Goal: Use online tool/utility: Use online tool/utility

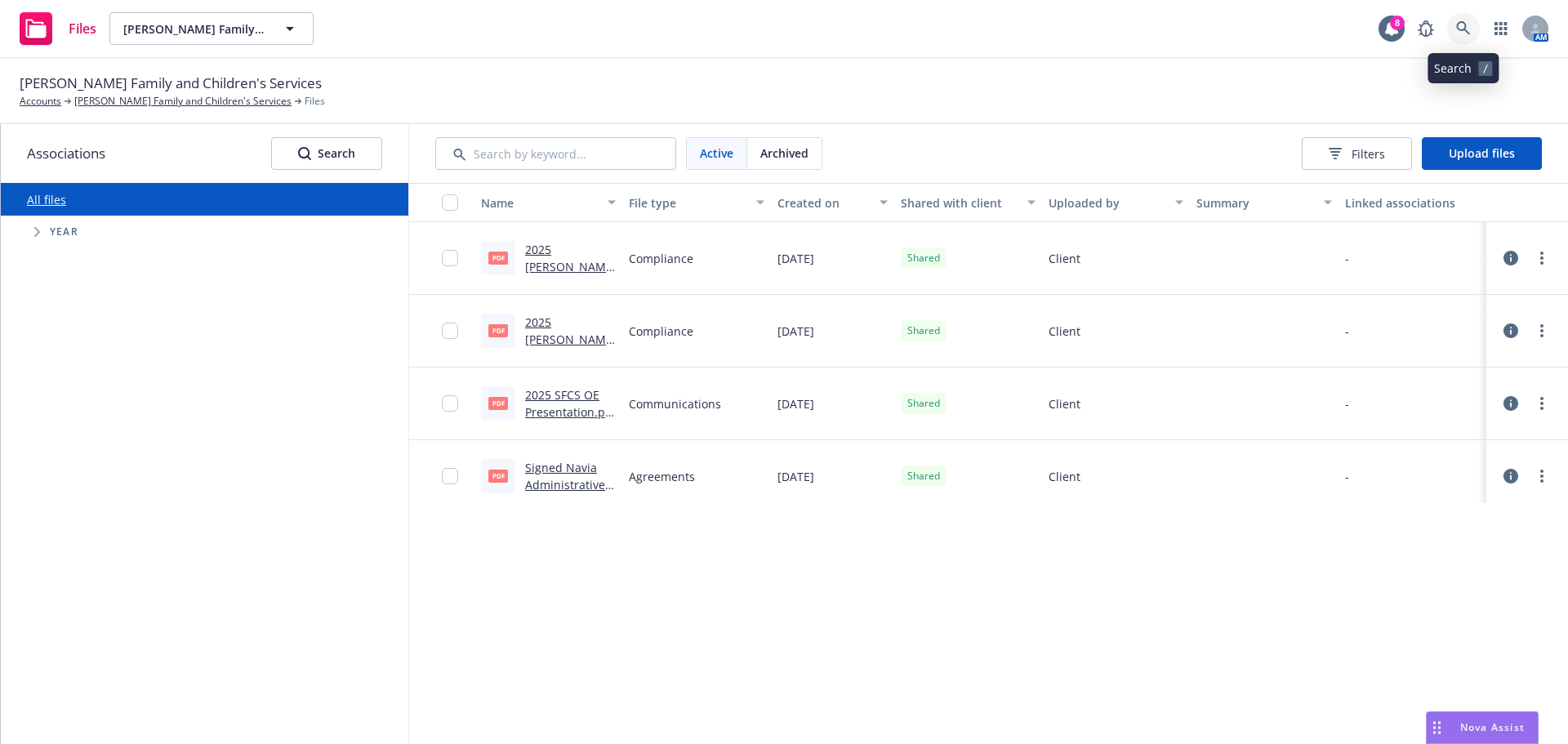
click at [1044, 25] on icon at bounding box center [1463, 29] width 14 height 14
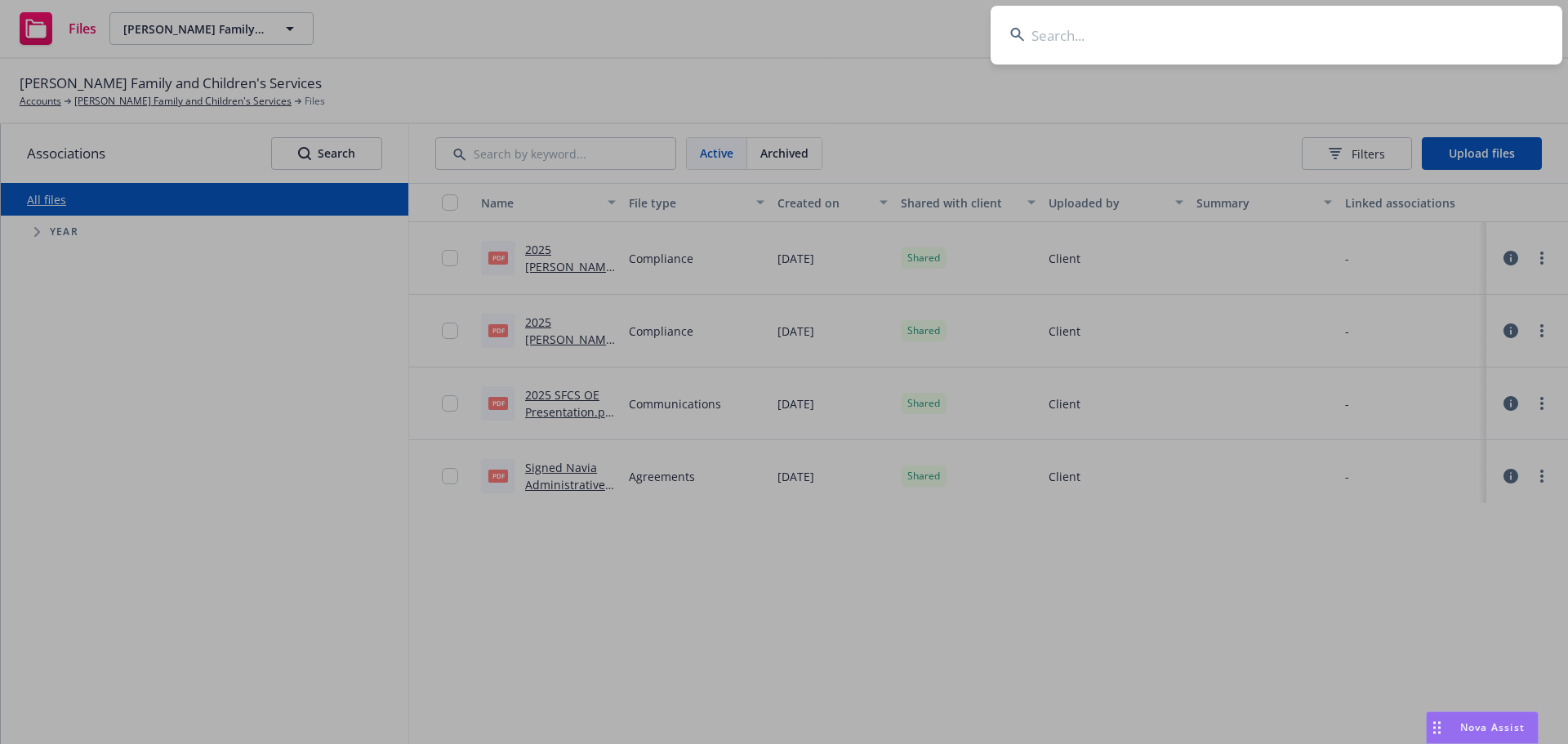
click at [1044, 35] on input at bounding box center [1275, 35] width 571 height 59
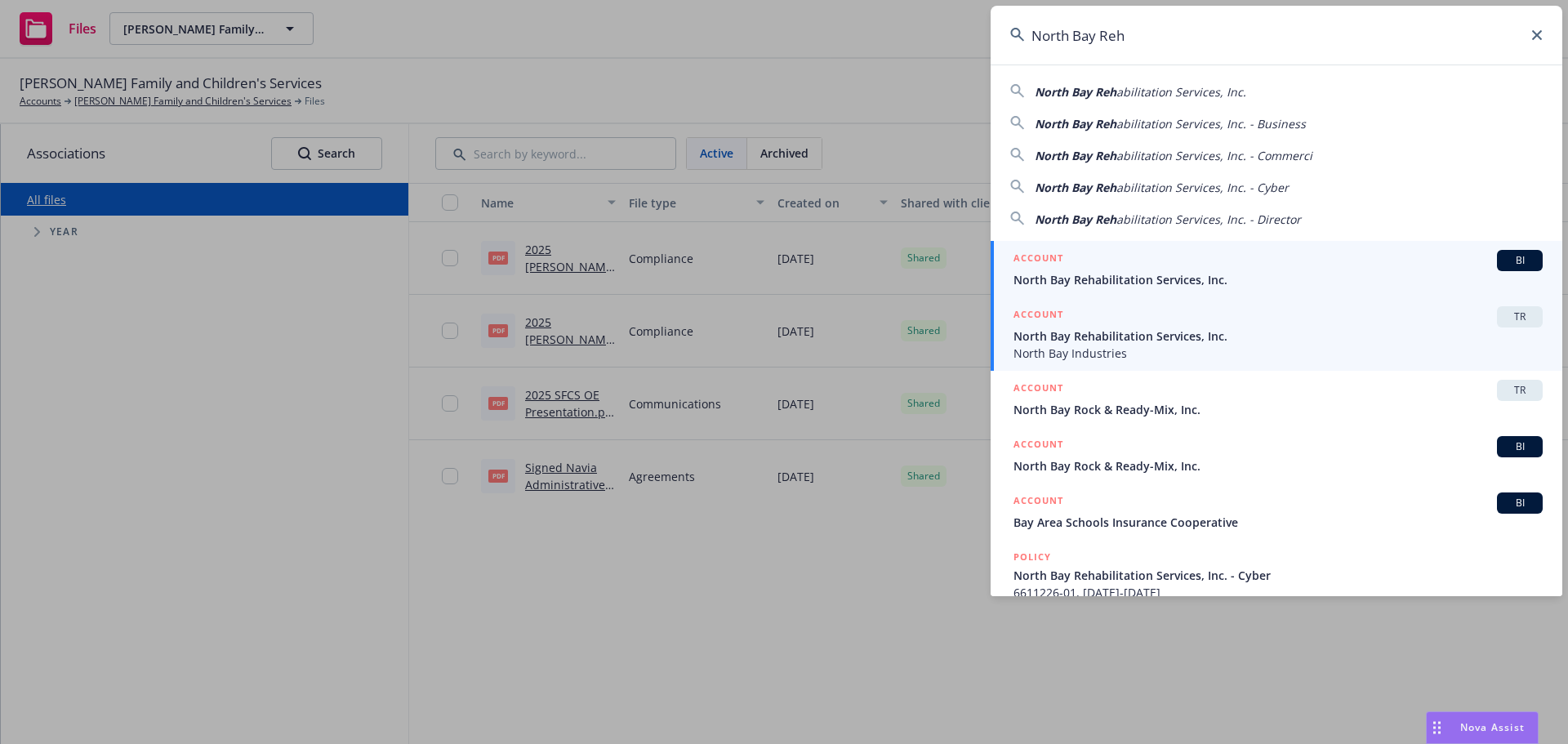
type input "North Bay Reh"
click at [1044, 335] on span "North Bay Rehabilitation Services, Inc." at bounding box center [1278, 335] width 529 height 17
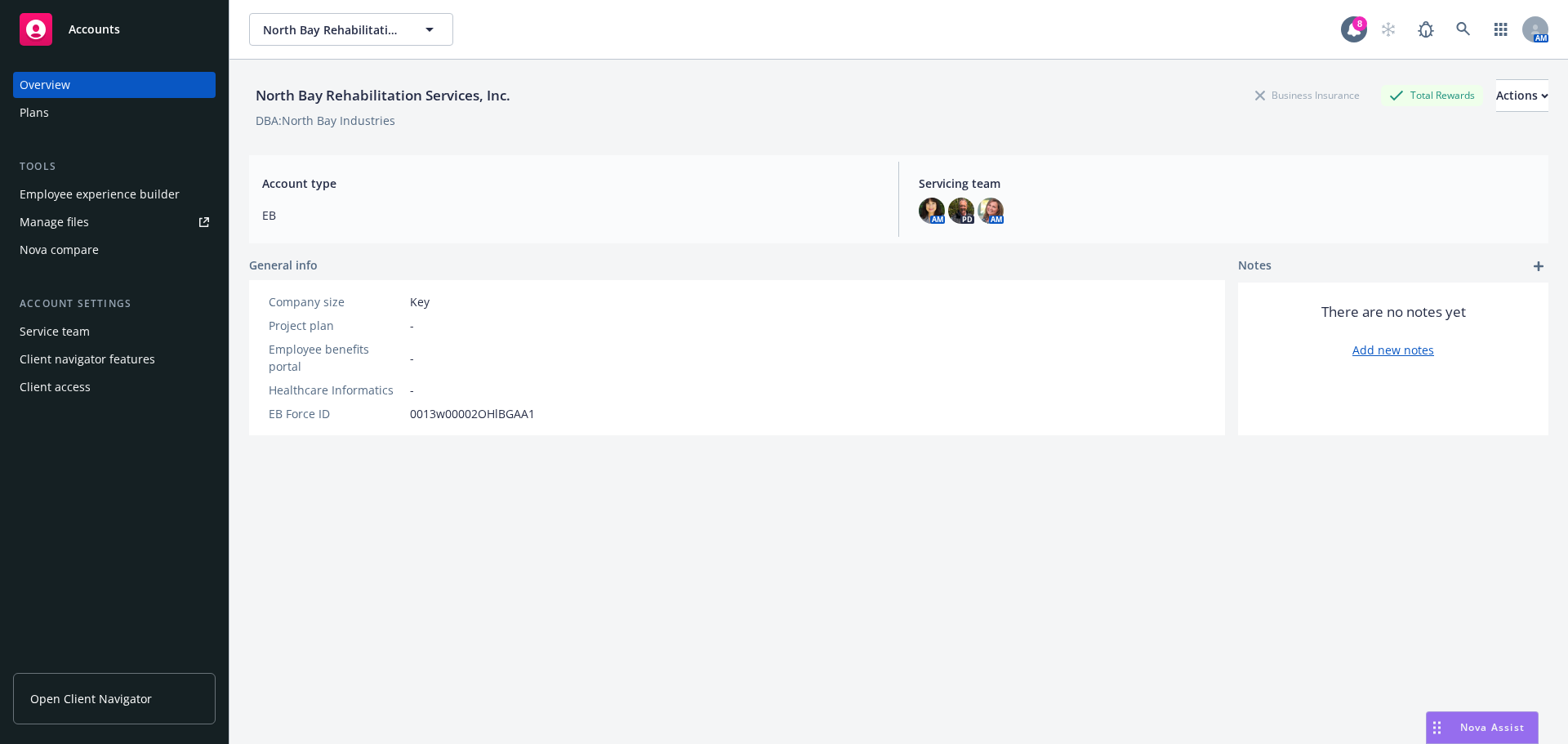
click at [1493, 724] on span "Nova Assist" at bounding box center [1492, 726] width 65 height 14
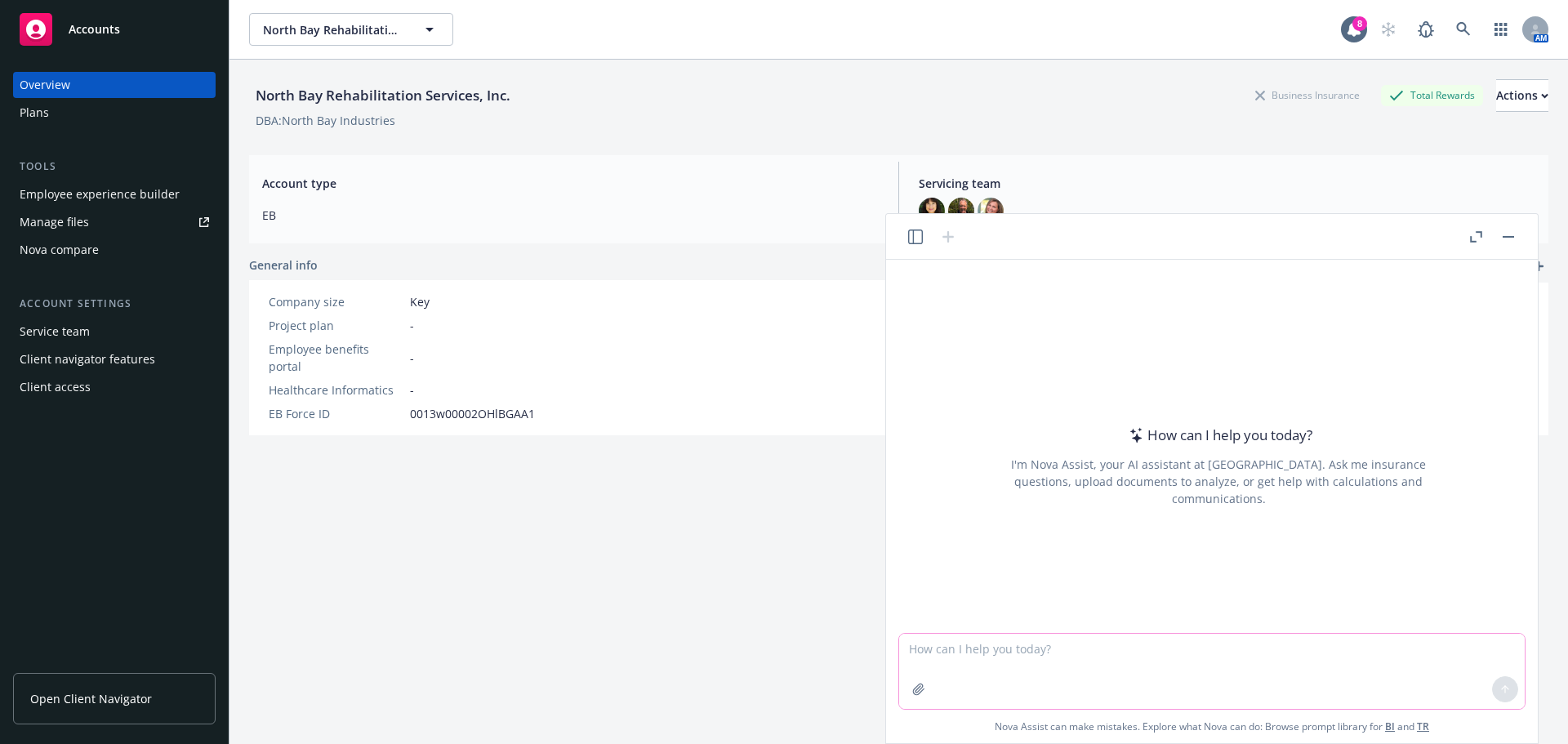
click at [932, 651] on textarea at bounding box center [1211, 670] width 625 height 75
paste textarea "I checked with Compliance just to make sure about changing eligibility. Here’s …"
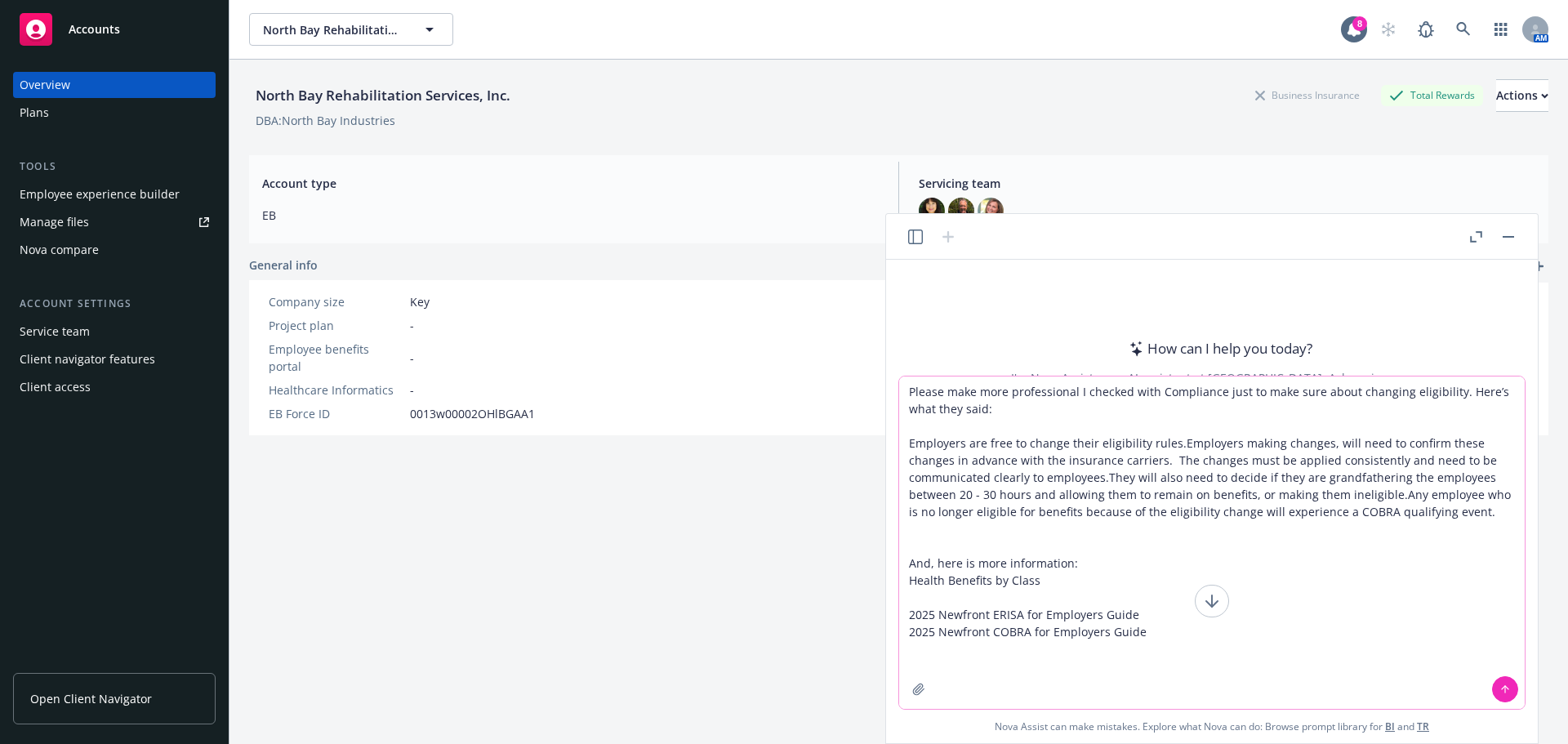
type textarea "Please make more professional I checked with Compliance just to make sure about…"
click at [1506, 695] on button at bounding box center [1504, 689] width 27 height 27
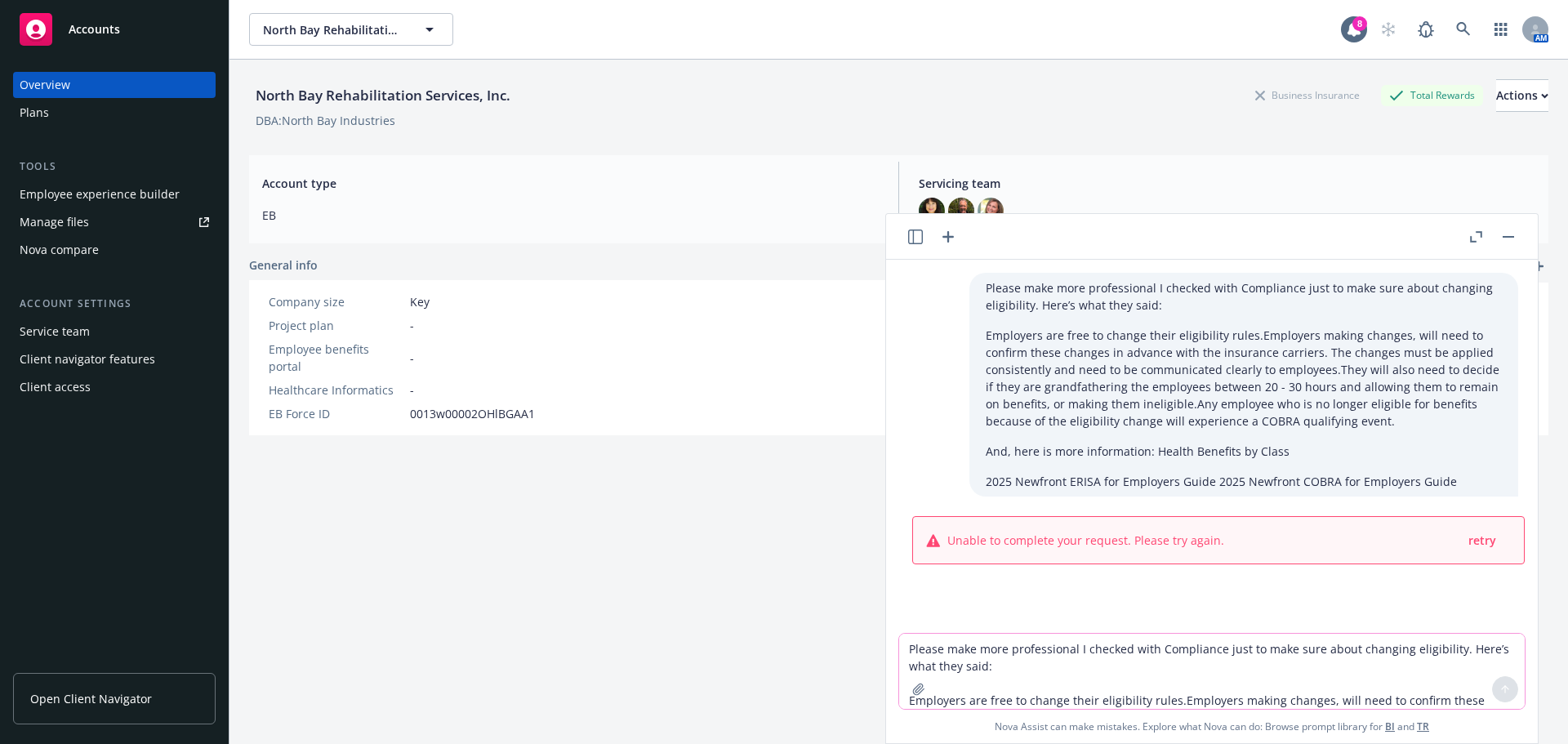
click at [1186, 469] on div "Please make more professional I checked with Compliance just to make sure about…" at bounding box center [1244, 384] width 549 height 224
click at [1399, 469] on div "Please make more professional I checked with Compliance just to make sure about…" at bounding box center [1244, 384] width 549 height 224
click at [1136, 287] on p "Please make more professional I checked with Compliance just to make sure about…" at bounding box center [1243, 296] width 516 height 34
click at [1139, 286] on p "Please make more professional I checked with Compliance just to make sure about…" at bounding box center [1243, 296] width 516 height 34
click at [1142, 287] on p "Please make more professional I checked with Compliance just to make sure about…" at bounding box center [1243, 296] width 516 height 34
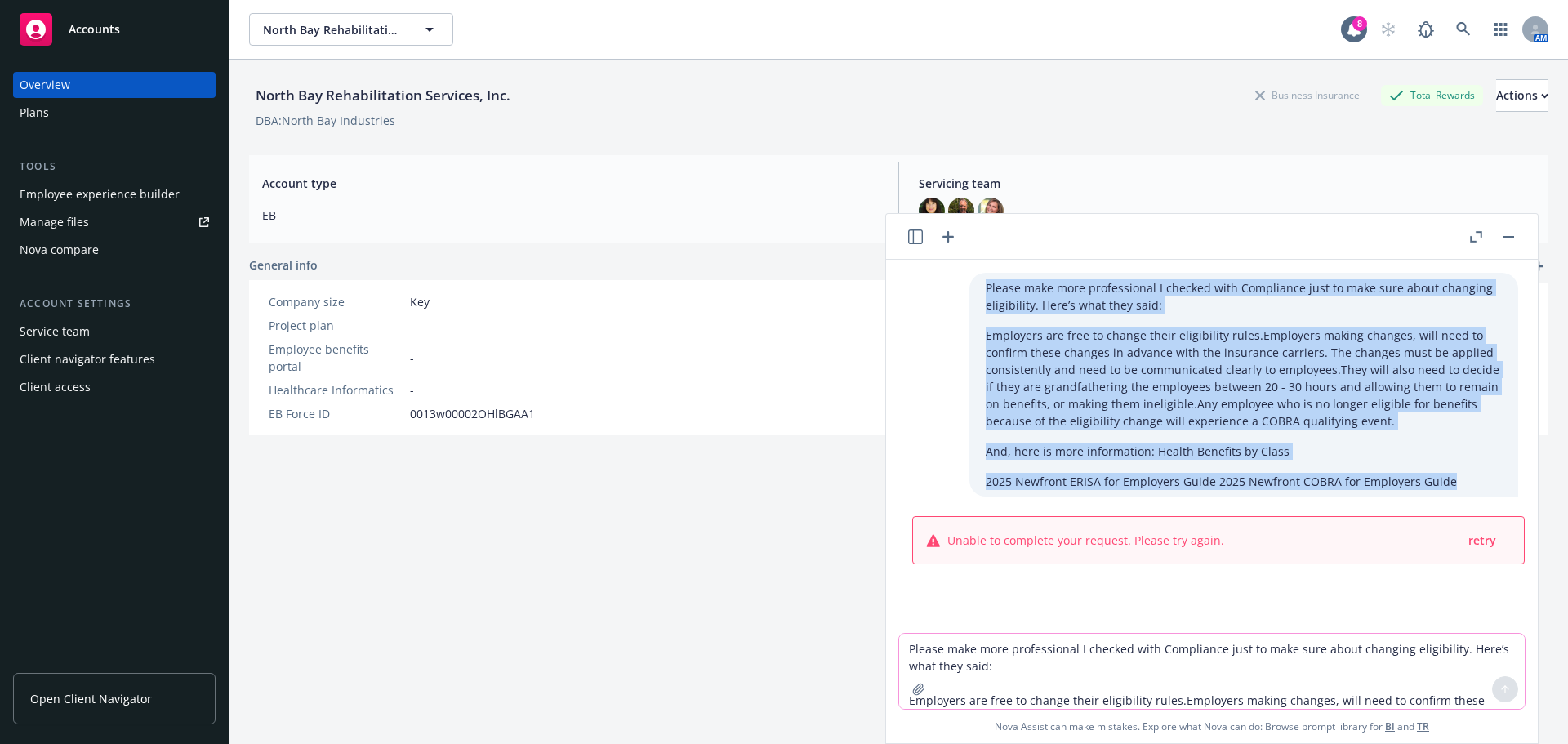
drag, startPoint x: 973, startPoint y: 287, endPoint x: 1442, endPoint y: 475, distance: 505.3
click at [1442, 475] on div "Please make more professional I checked with Compliance just to make sure about…" at bounding box center [1244, 384] width 549 height 224
copy div "Please make more professional I checked with Compliance just to make sure about…"
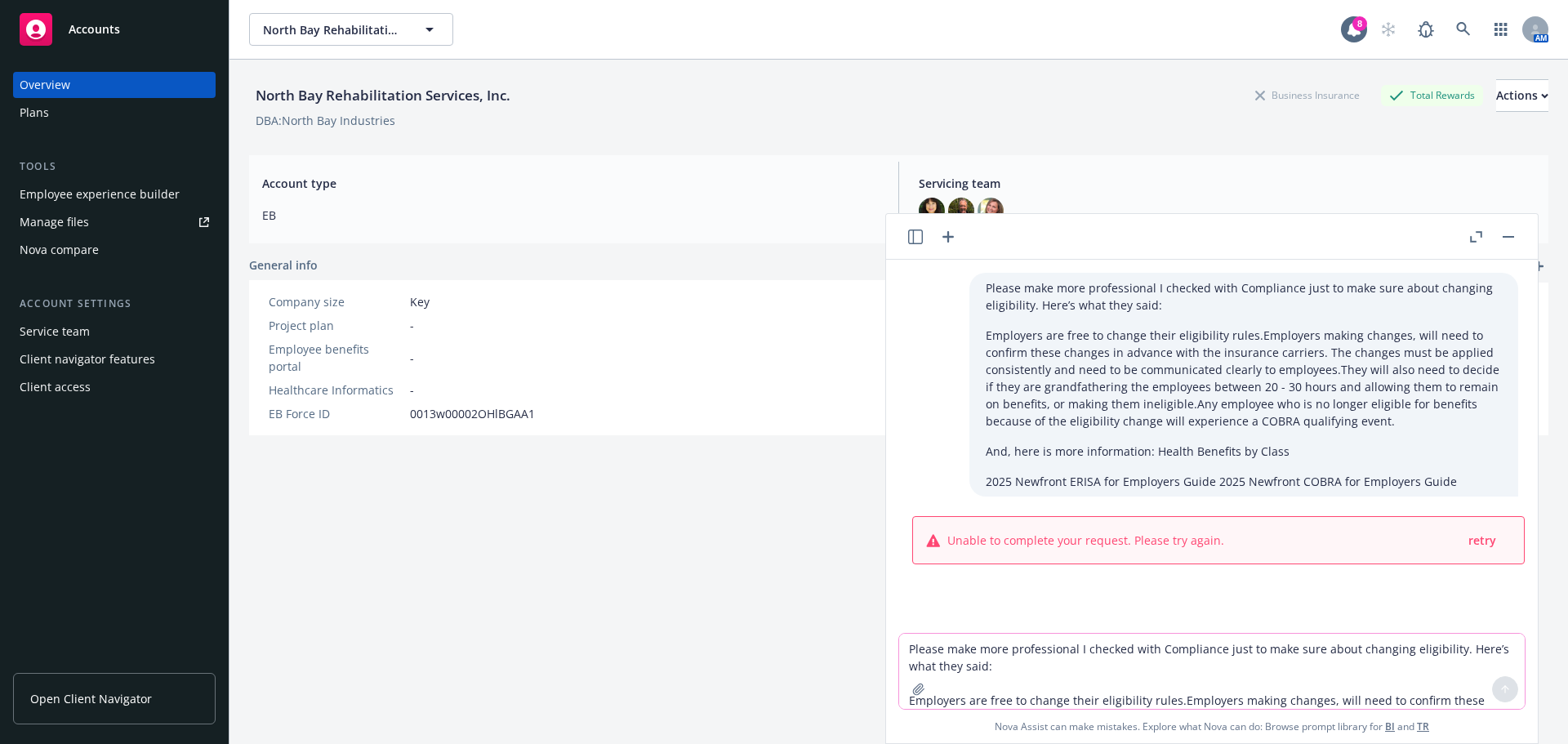
click at [906, 650] on textarea "Please make more professional I checked with Compliance just to make sure about…" at bounding box center [1211, 670] width 625 height 75
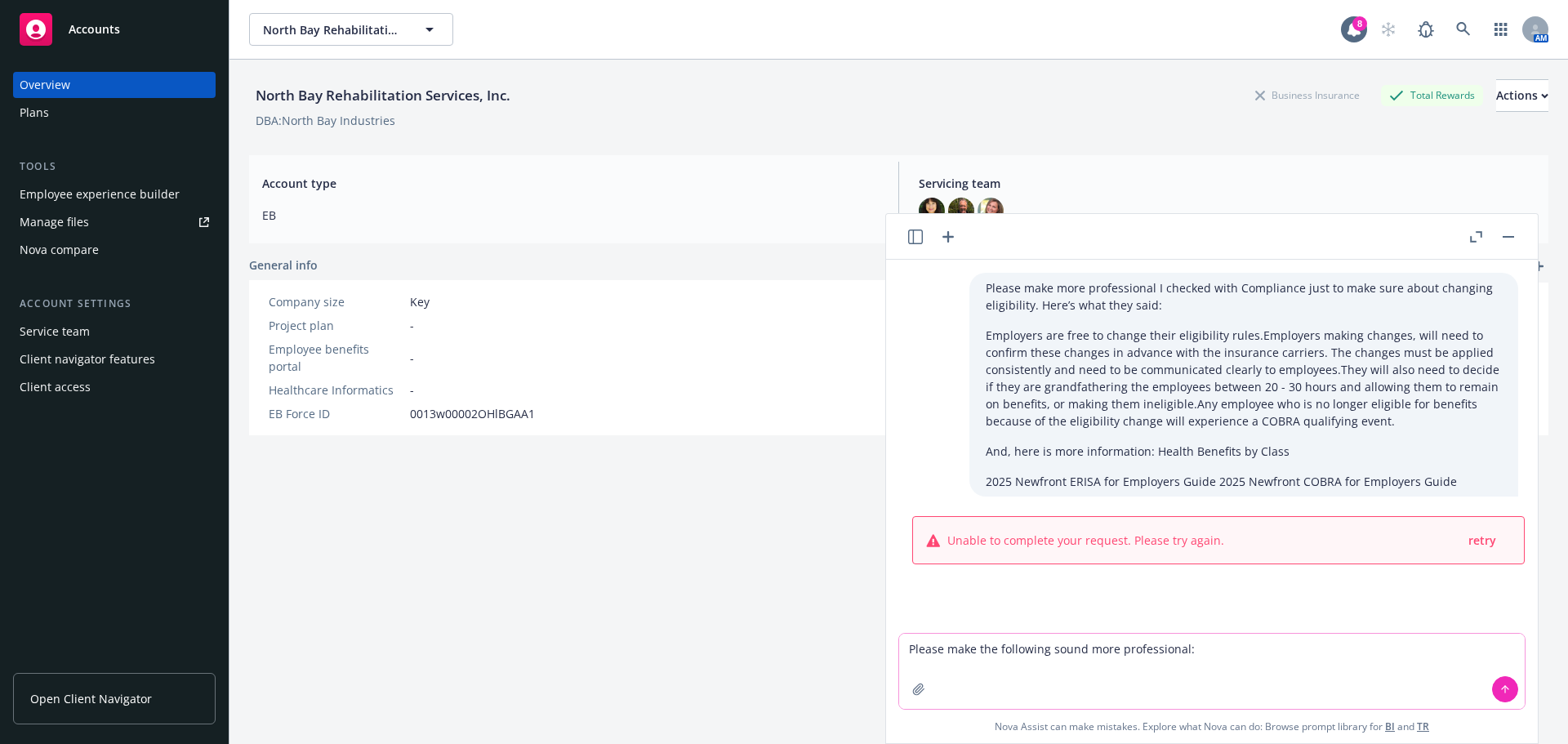
paste textarea "Please make more professional I checked with Compliance just to make sure about…"
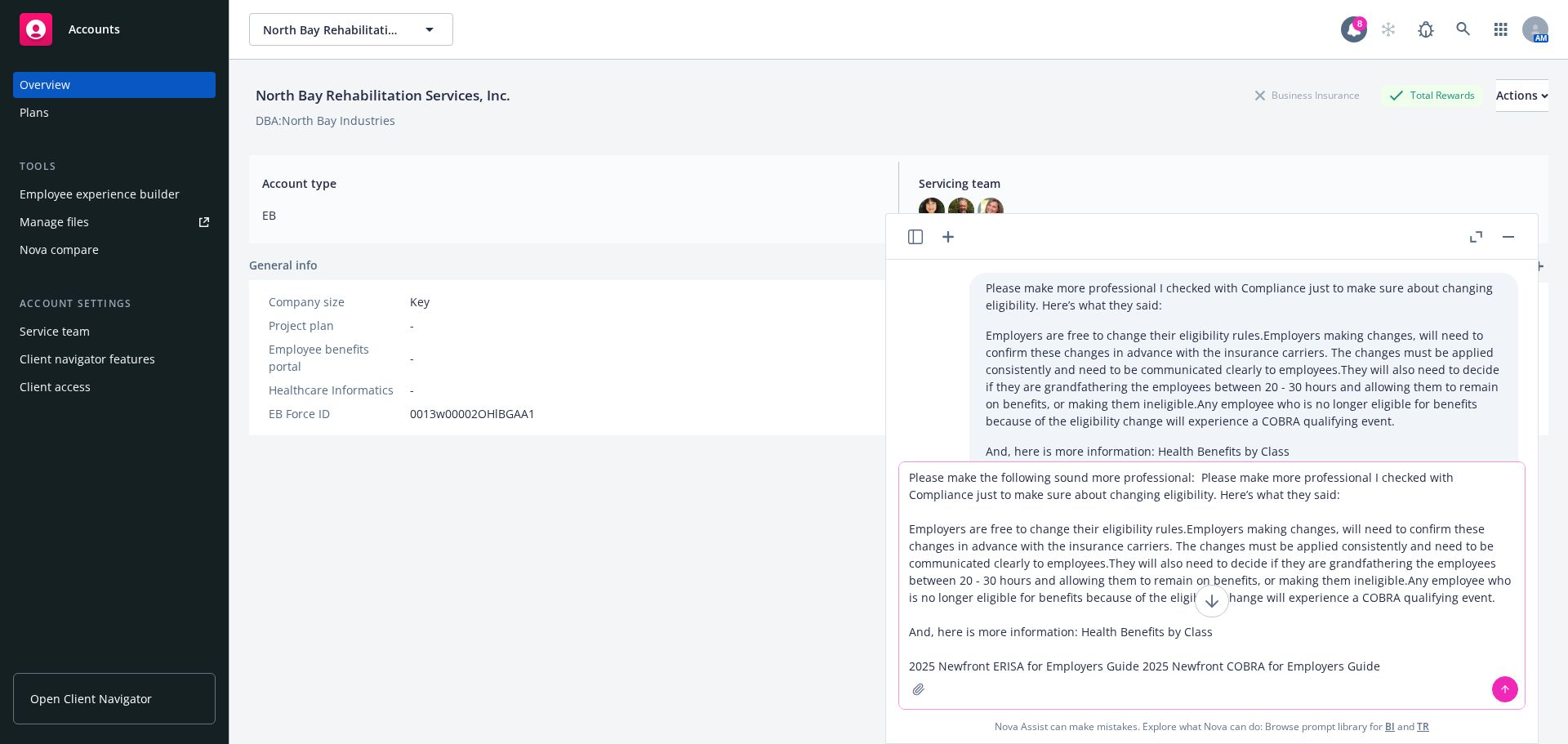
drag, startPoint x: 1194, startPoint y: 475, endPoint x: 1342, endPoint y: 473, distance: 148.0
click at [1364, 470] on textarea "Please make the following sound more professional: Please make more professiona…" at bounding box center [1211, 585] width 625 height 247
type textarea "Please make the following sound more professional: I checked with Compliance ju…"
click at [1506, 685] on icon at bounding box center [1505, 689] width 12 height 12
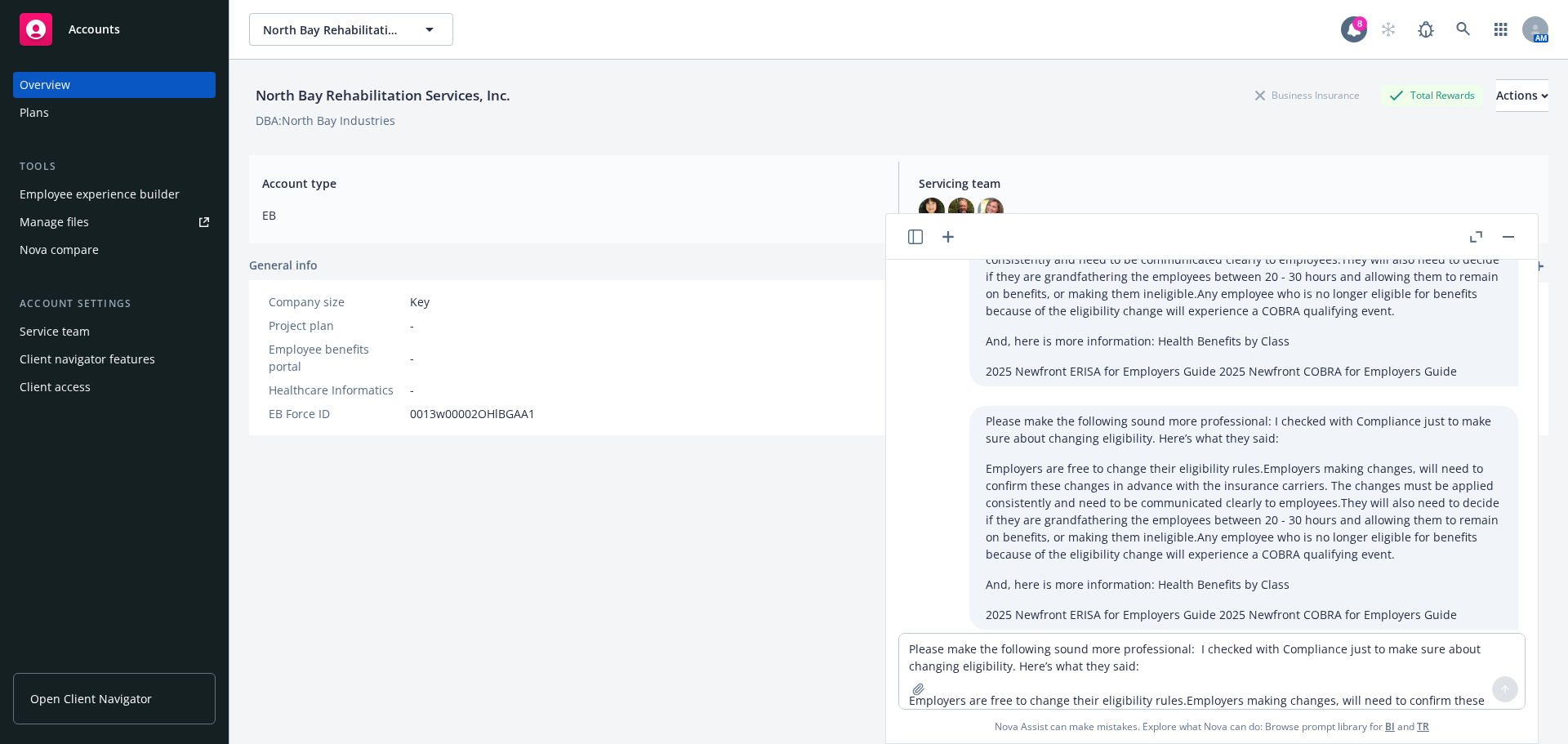
scroll to position [214, 0]
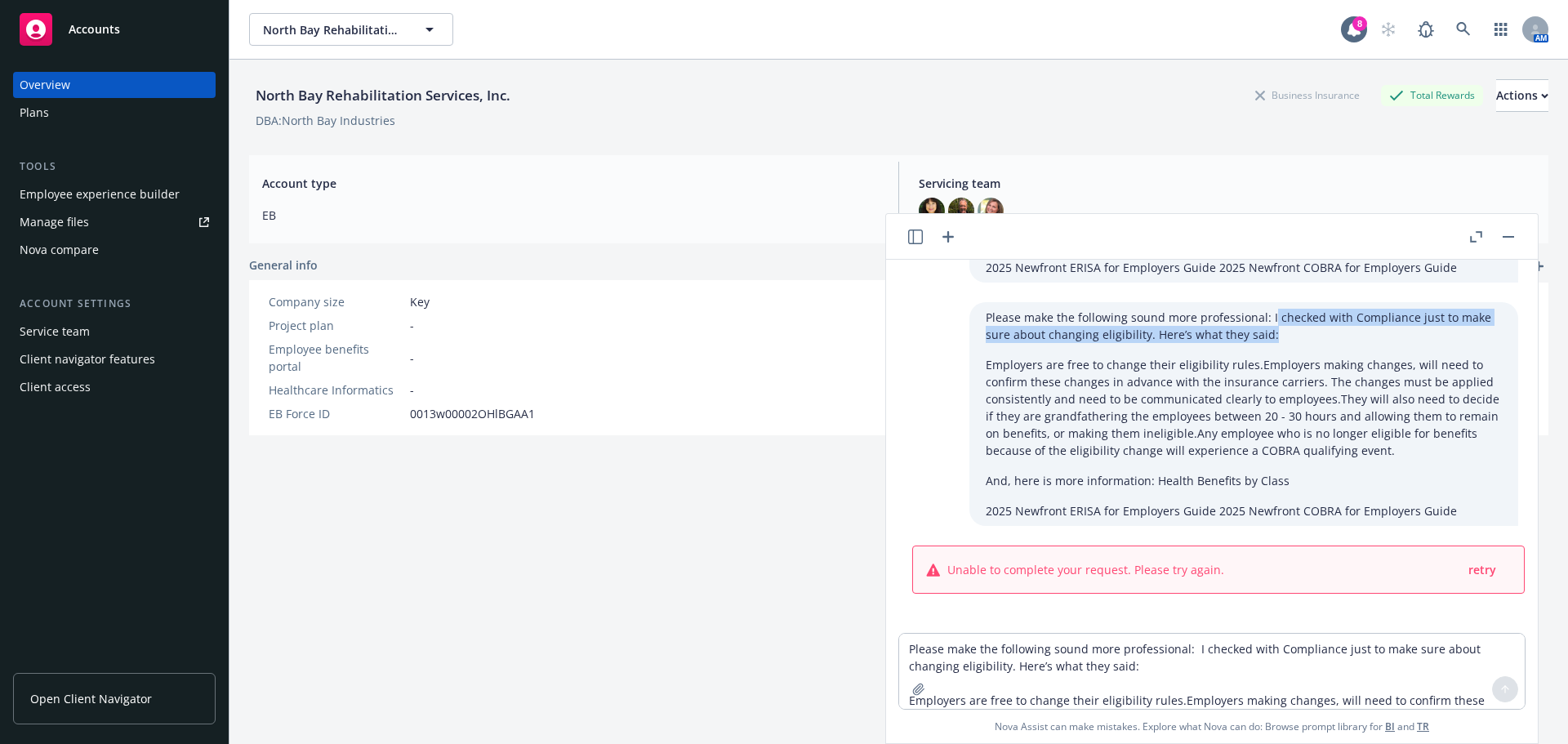
drag, startPoint x: 1259, startPoint y: 316, endPoint x: 1275, endPoint y: 340, distance: 28.8
click at [1275, 340] on p "Please make the following sound more professional: I checked with Compliance ju…" at bounding box center [1243, 325] width 516 height 34
copy p "checked with Compliance just to make sure about changing eligibility. Here’s wh…"
click at [915, 653] on textarea "Please make the following sound more professional: I checked with Compliance ju…" at bounding box center [1211, 670] width 625 height 75
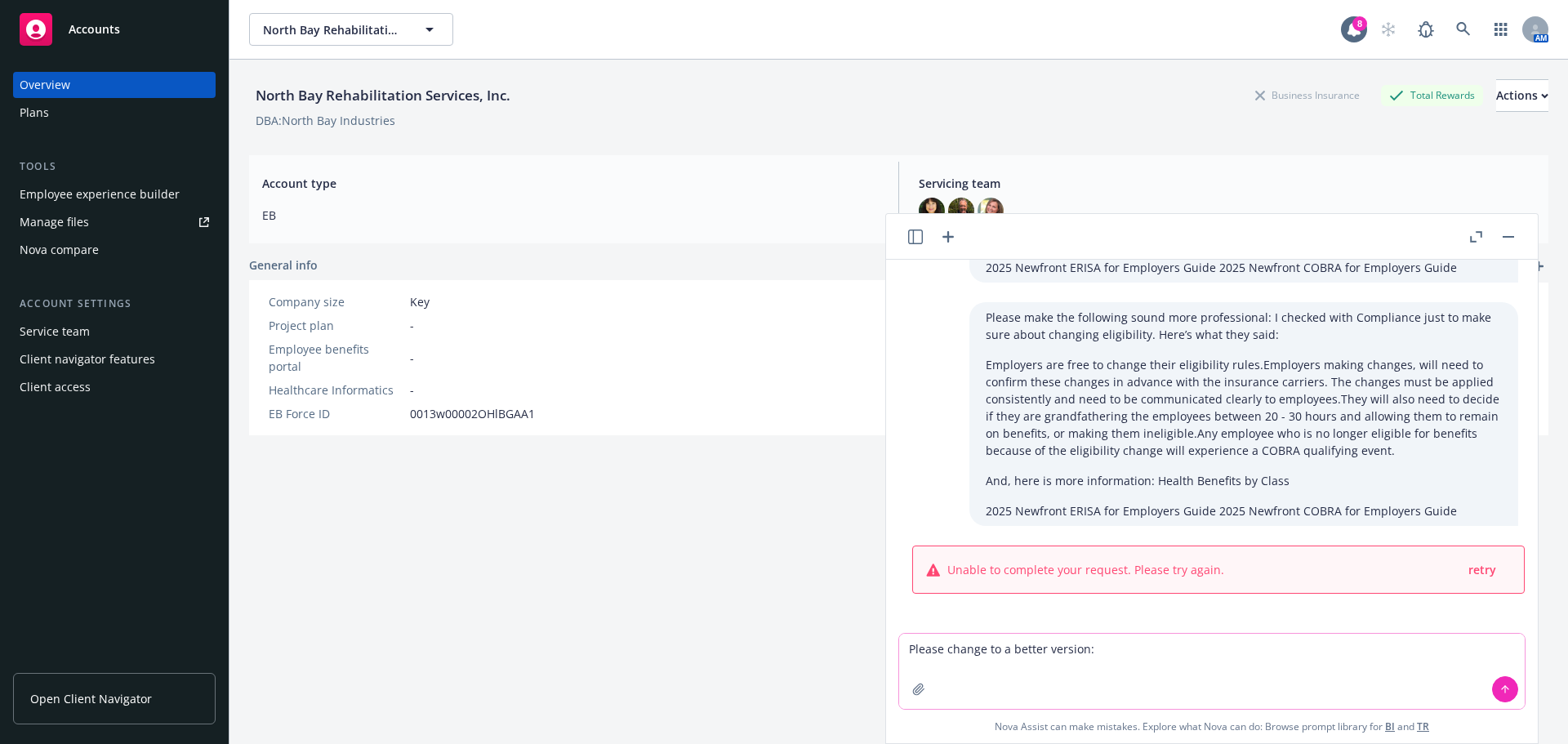
paste textarea "checked with Compliance just to make sure about changing eligibility. Here’s wh…"
type textarea "Please change to a better version: checked with Compliance just to make sure ab…"
click at [1508, 692] on icon at bounding box center [1505, 689] width 12 height 12
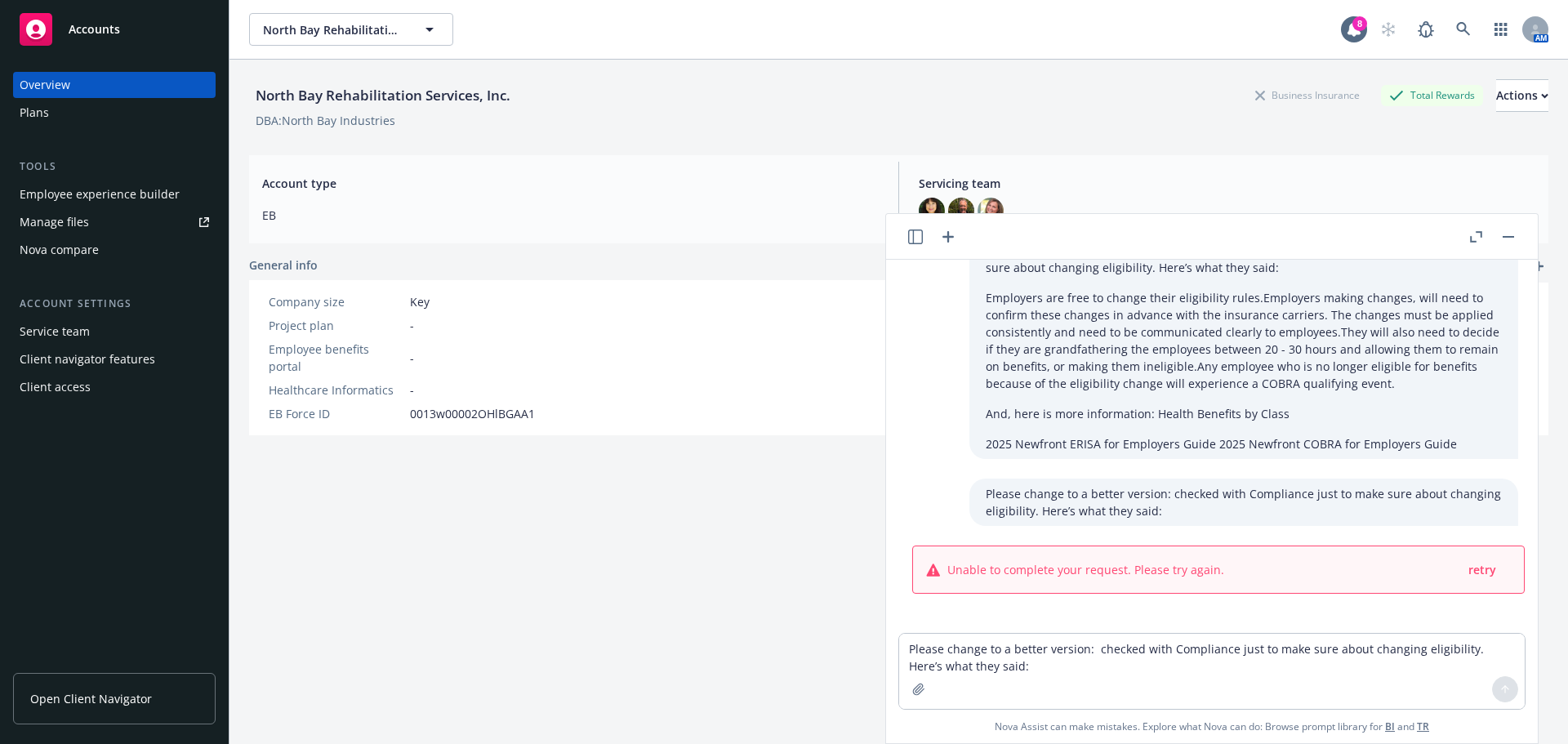
scroll to position [281, 0]
click at [1468, 566] on span "retry" at bounding box center [1481, 569] width 28 height 16
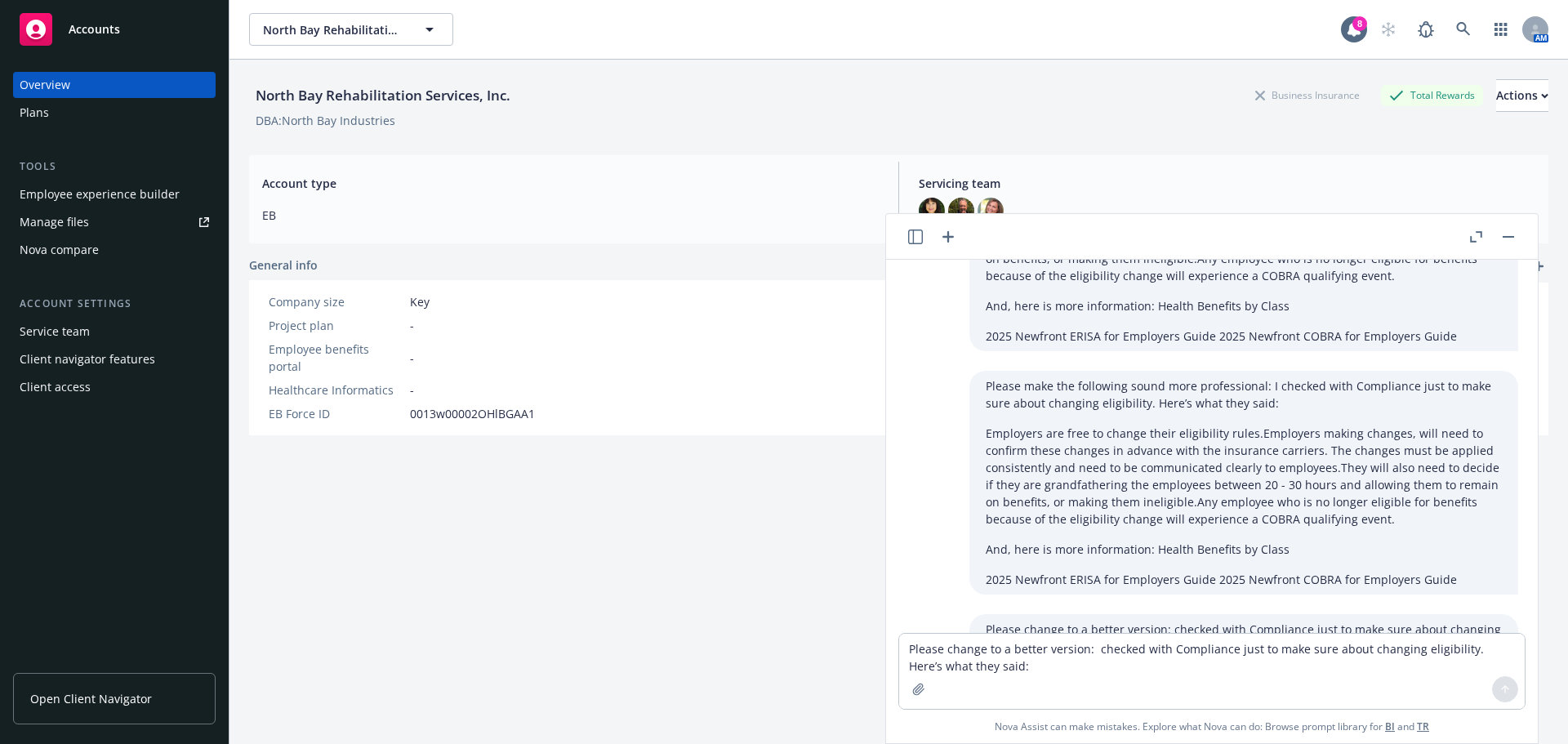
scroll to position [0, 0]
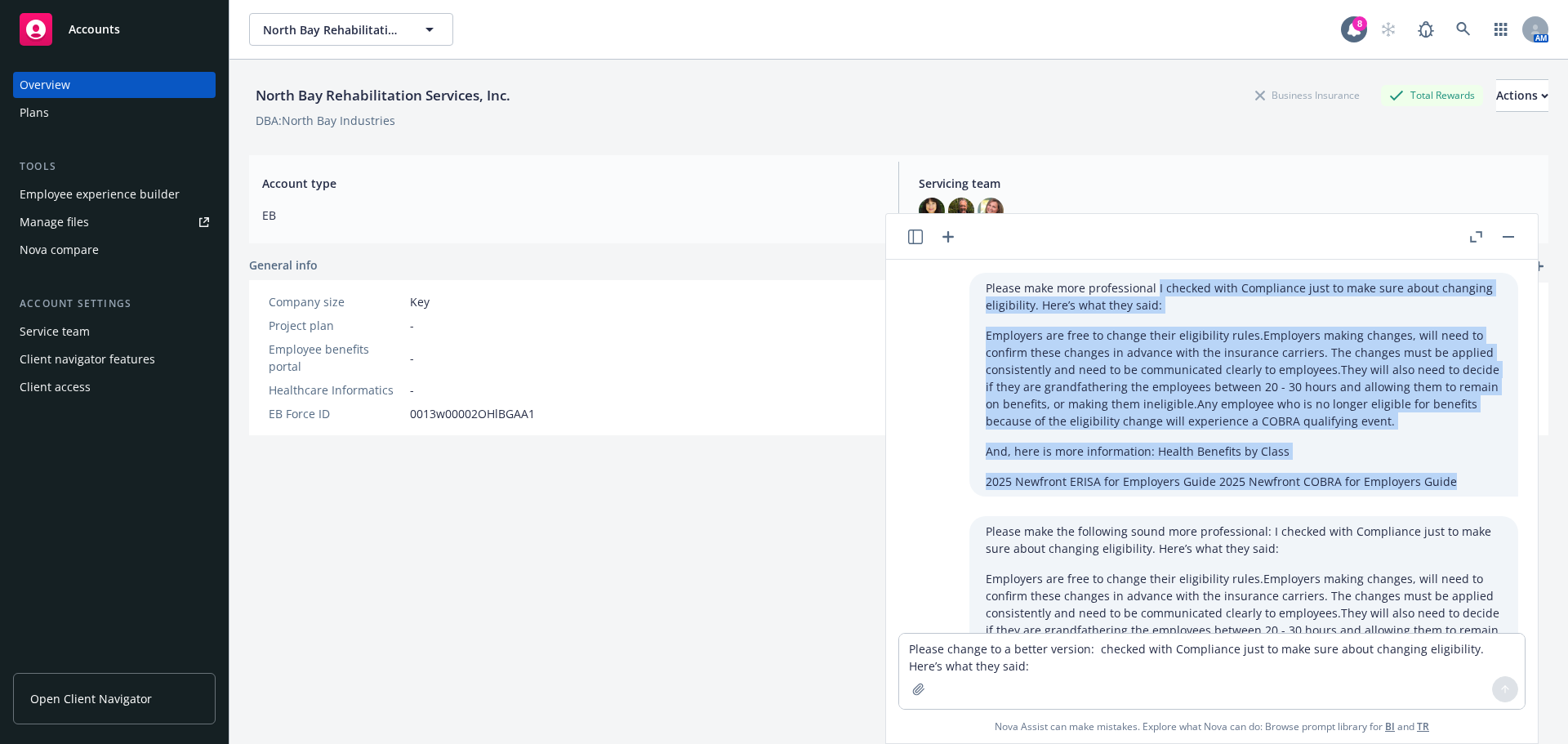
drag, startPoint x: 1142, startPoint y: 286, endPoint x: 1343, endPoint y: 455, distance: 262.6
click at [1452, 482] on div "Please make more professional I checked with Compliance just to make sure about…" at bounding box center [1244, 384] width 549 height 224
copy div "I checked with Compliance just to make sure about changing eligibility. Here’s …"
